Goal: Navigation & Orientation: Find specific page/section

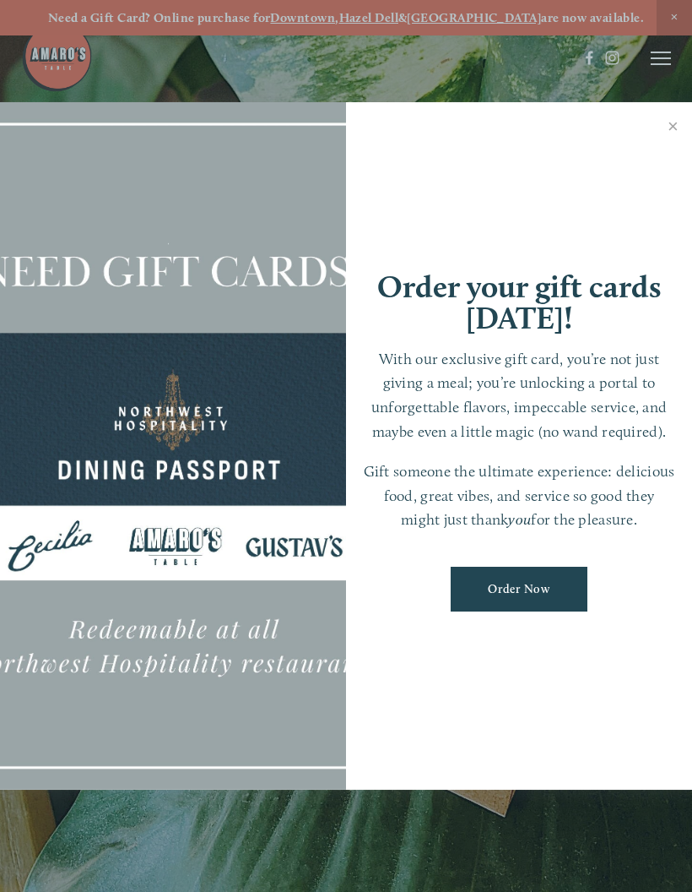
click at [676, 145] on link "Close" at bounding box center [673, 128] width 33 height 47
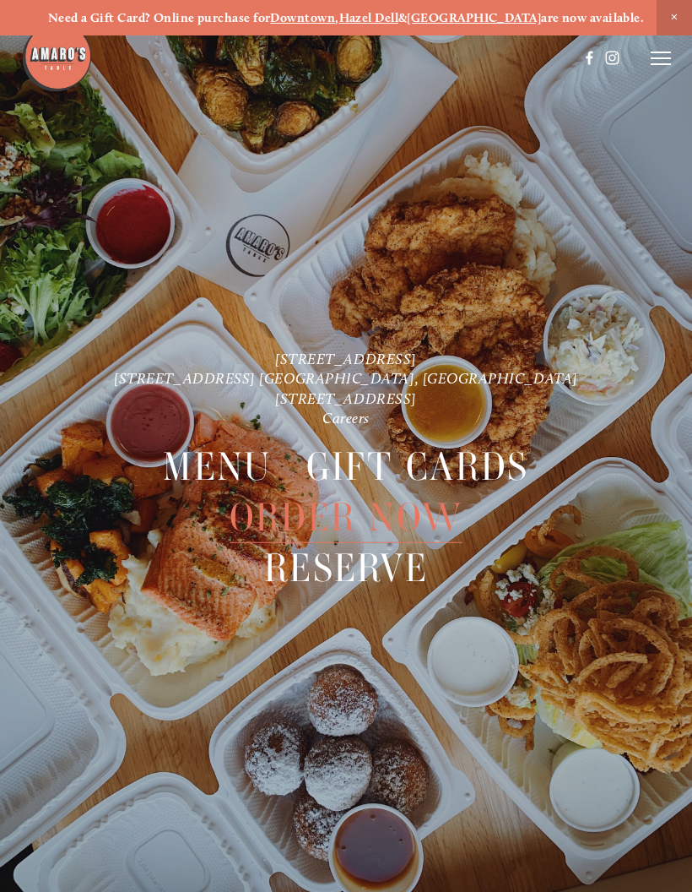
click at [681, 114] on div at bounding box center [346, 446] width 692 height 892
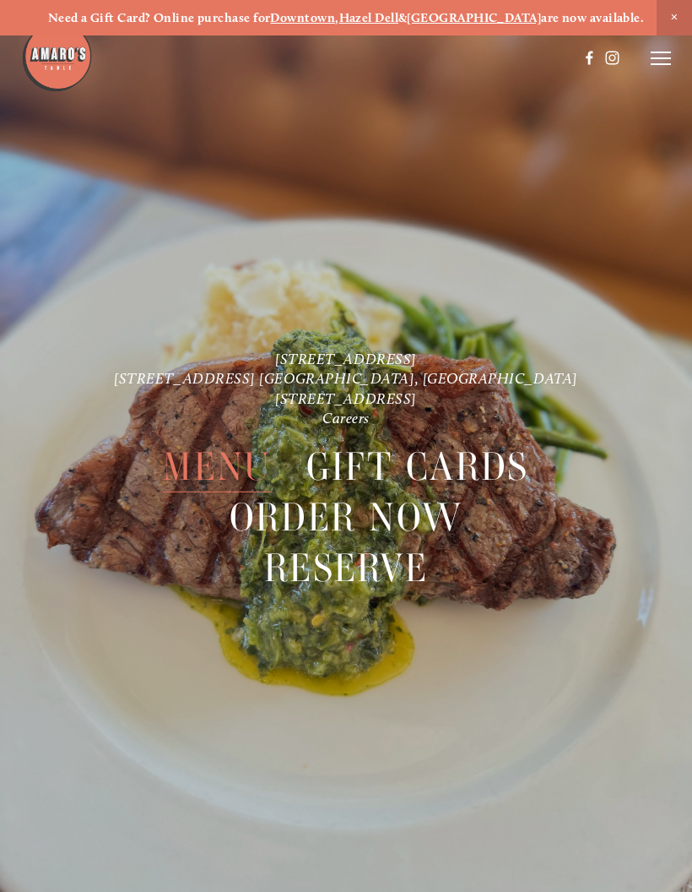
click at [228, 469] on span "Menu" at bounding box center [217, 467] width 108 height 51
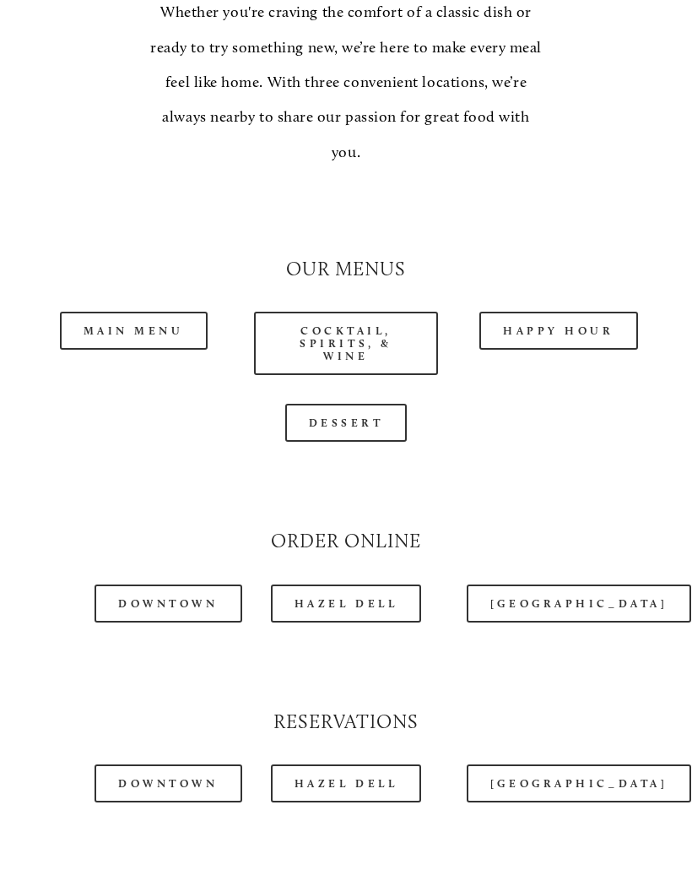
scroll to position [1369, 0]
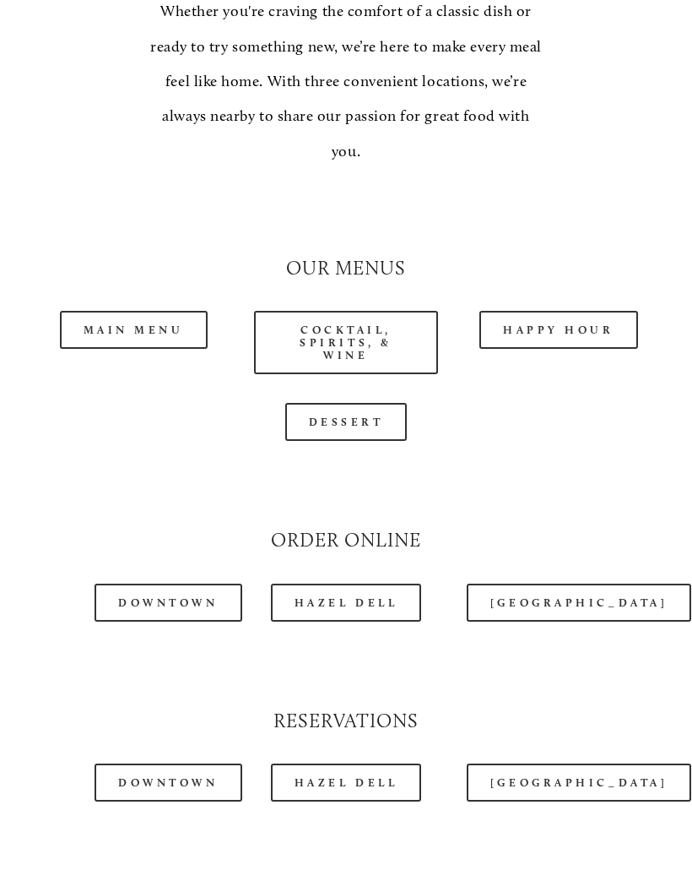
click at [141, 312] on link "Main Menu" at bounding box center [134, 331] width 148 height 38
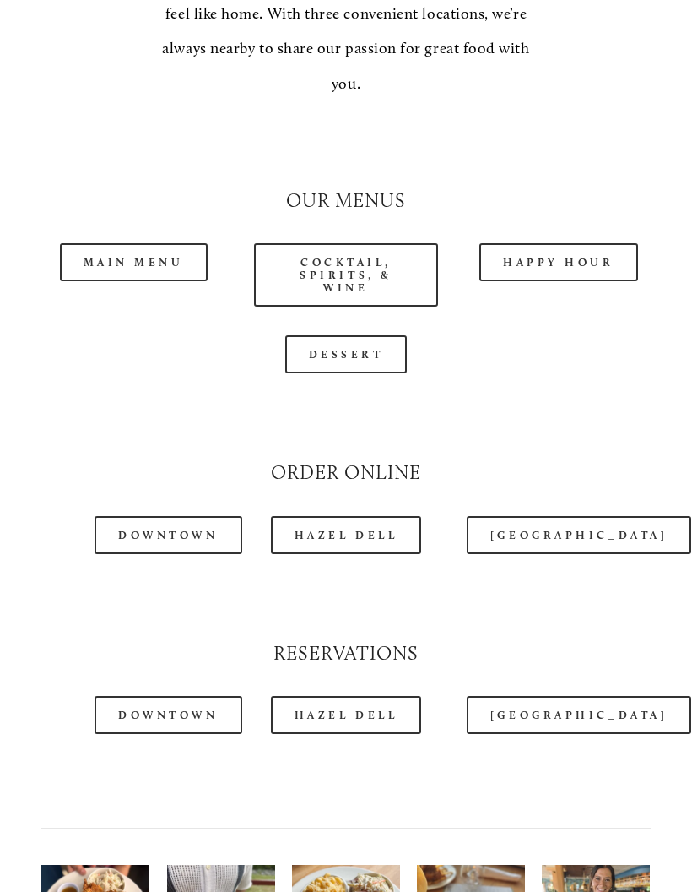
click at [159, 117] on div at bounding box center [346, 144] width 638 height 57
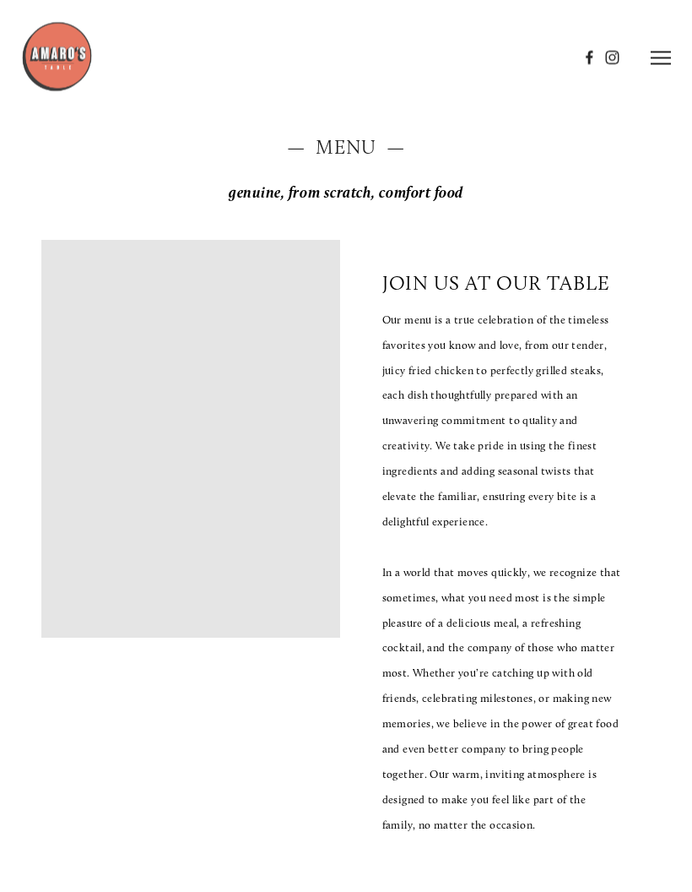
scroll to position [0, 0]
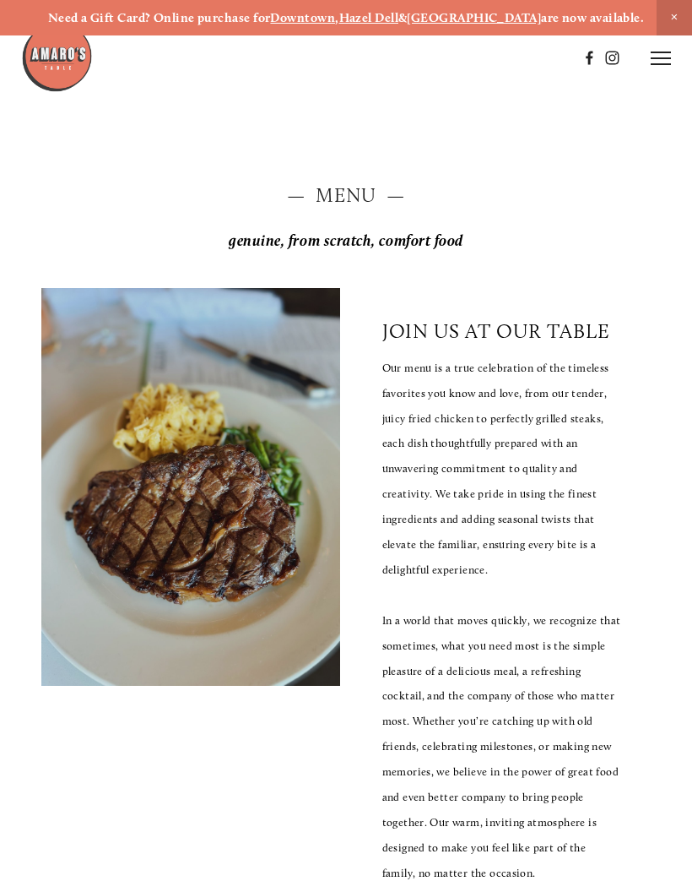
click at [654, 64] on line at bounding box center [661, 64] width 20 height 0
click at [517, 57] on span "Gallery" at bounding box center [504, 58] width 39 height 14
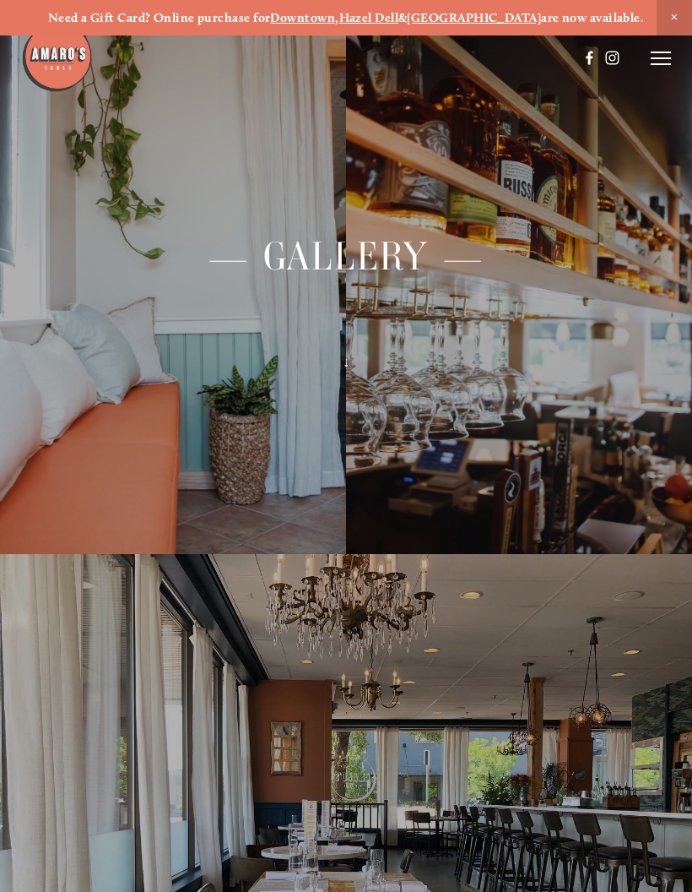
click at [669, 61] on icon at bounding box center [661, 58] width 20 height 15
click at [450, 73] on header "Menu Order Now Visit Gallery 0" at bounding box center [346, 58] width 692 height 116
click at [456, 63] on span "Visit" at bounding box center [460, 58] width 24 height 14
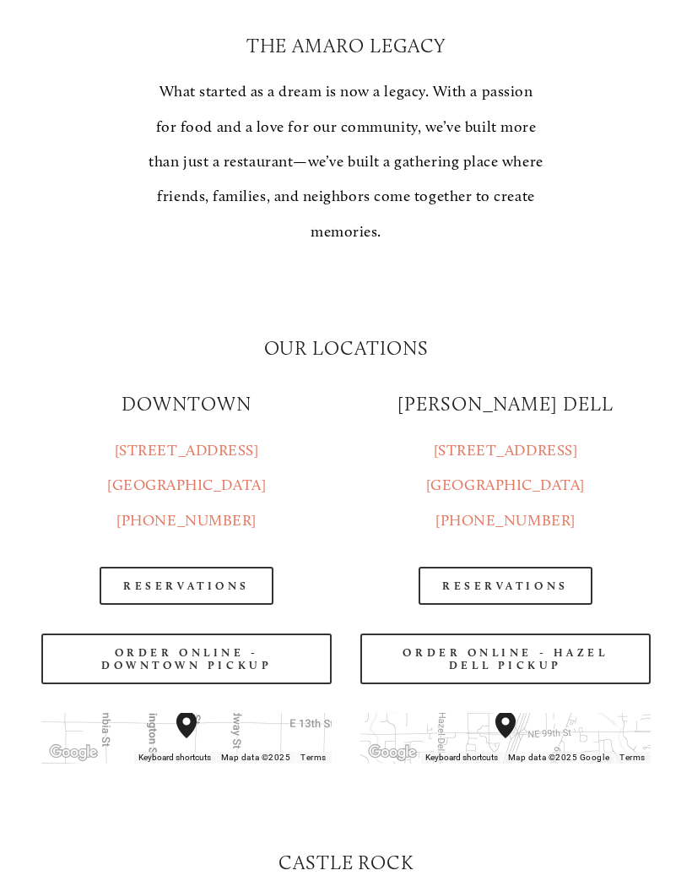
scroll to position [1690, 0]
click at [512, 418] on h2 "[PERSON_NAME] DELL" at bounding box center [505, 404] width 290 height 27
click at [523, 418] on h2 "[PERSON_NAME] DELL" at bounding box center [505, 404] width 290 height 27
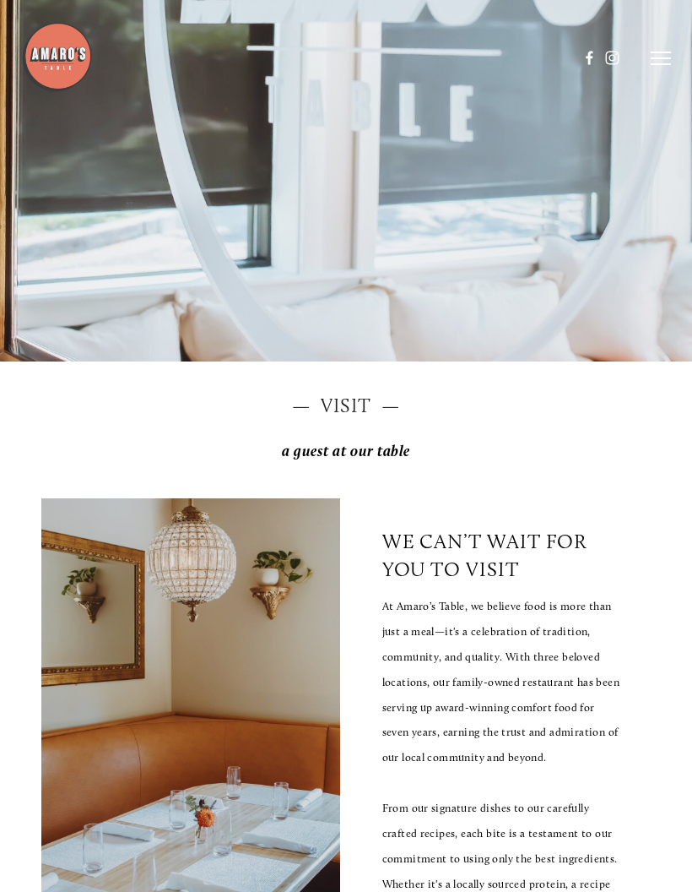
scroll to position [565, 0]
